Goal: Browse casually: Explore the website without a specific task or goal

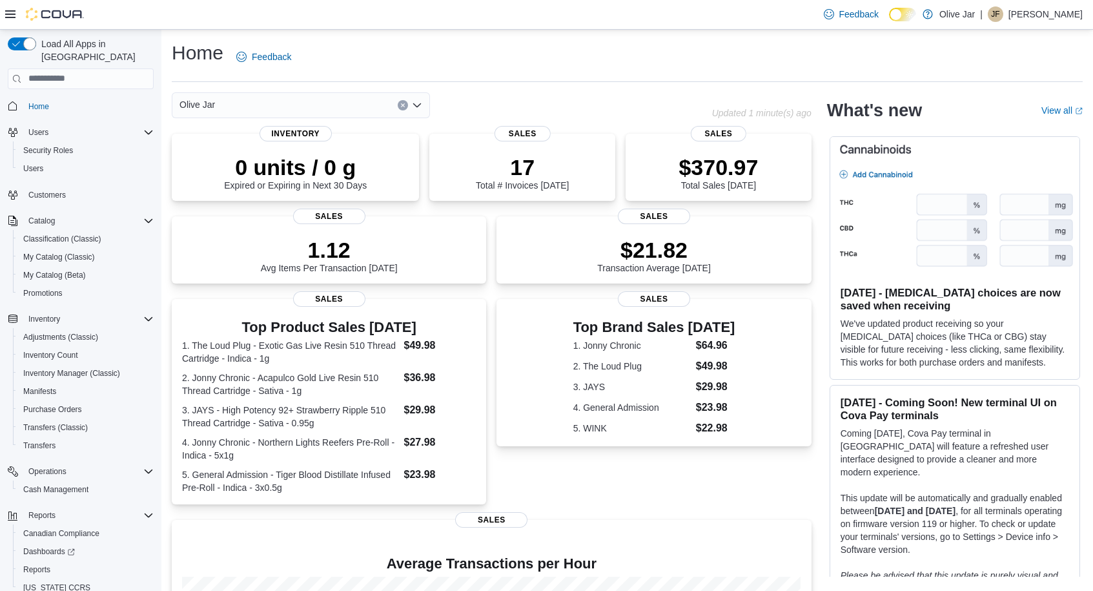
drag, startPoint x: 768, startPoint y: 495, endPoint x: 771, endPoint y: 486, distance: 9.0
click at [768, 495] on div "Top Brand Sales [DATE] 1. Jonny Chronic $64.96 2. The Loud Plug $49.98 3. JAYS …" at bounding box center [654, 401] width 314 height 205
